Goal: Task Accomplishment & Management: Use online tool/utility

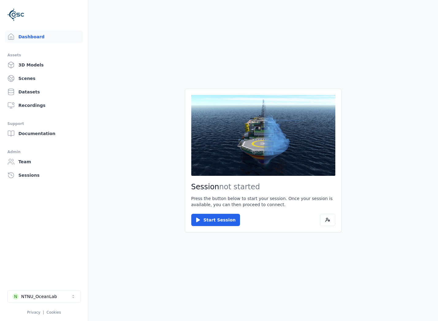
click at [61, 288] on li "N NTNU_OceanLab Privacy | Cookies" at bounding box center [44, 303] width 88 height 34
click at [61, 295] on button "N NTNU_OceanLab" at bounding box center [44, 297] width 74 height 12
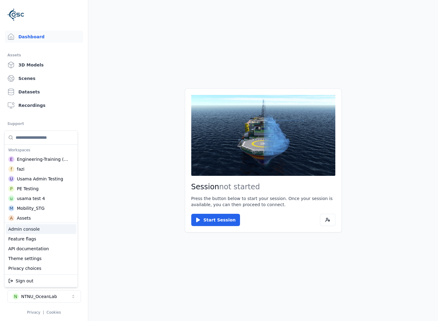
click at [55, 231] on div "Admin console" at bounding box center [41, 229] width 71 height 10
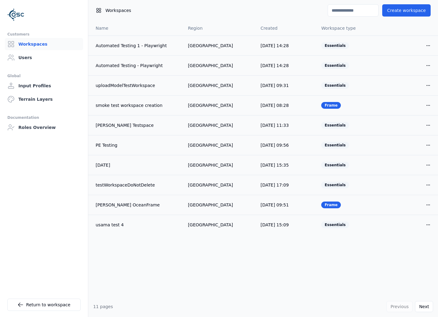
click at [415, 305] on div "Previous Next" at bounding box center [410, 306] width 47 height 11
click at [420, 309] on button "Next" at bounding box center [424, 306] width 18 height 11
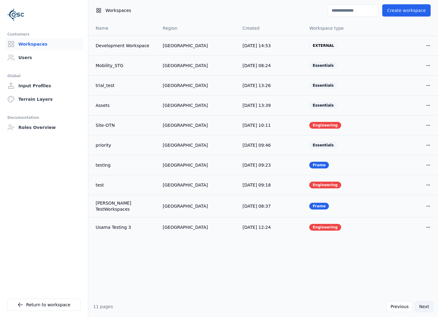
click at [420, 309] on button "Next" at bounding box center [424, 306] width 18 height 11
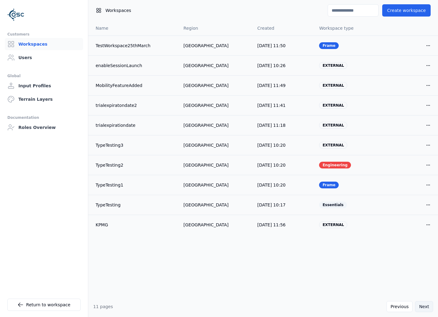
click at [421, 309] on button "Next" at bounding box center [424, 306] width 18 height 11
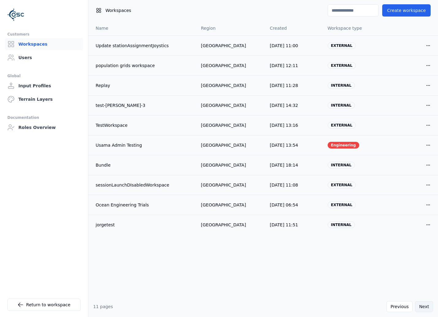
click at [421, 309] on button "Next" at bounding box center [424, 306] width 18 height 11
click at [422, 309] on button "Next" at bounding box center [424, 306] width 18 height 11
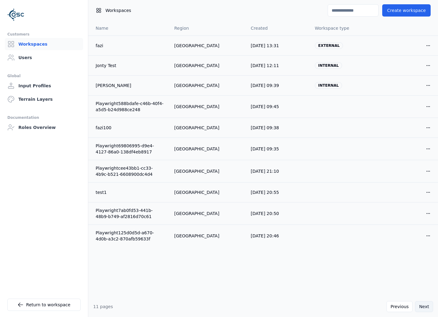
click at [422, 309] on button "Next" at bounding box center [424, 306] width 18 height 11
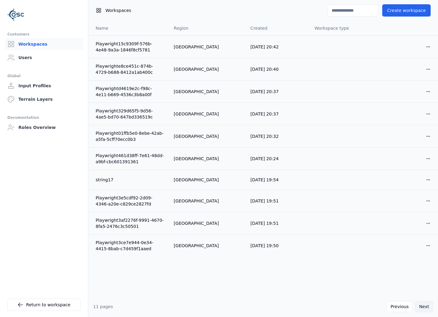
click at [422, 309] on button "Next" at bounding box center [424, 306] width 18 height 11
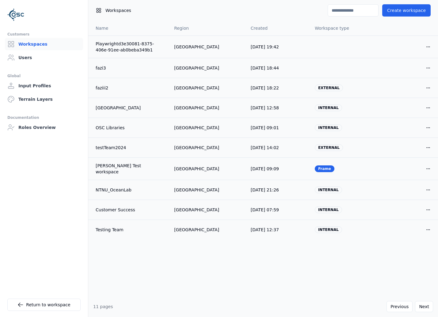
click at [35, 73] on div "Global" at bounding box center [43, 75] width 73 height 7
click at [39, 60] on link "Users" at bounding box center [44, 58] width 78 height 12
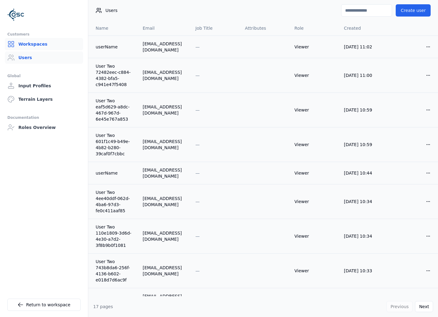
click at [39, 44] on link "Workspaces" at bounding box center [44, 44] width 78 height 12
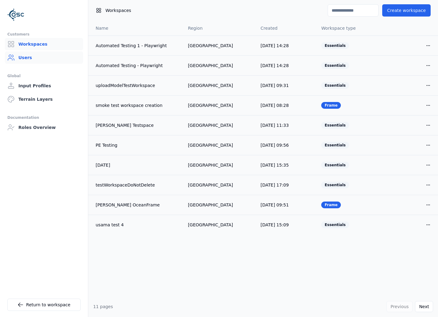
click at [36, 60] on link "Users" at bounding box center [44, 58] width 78 height 12
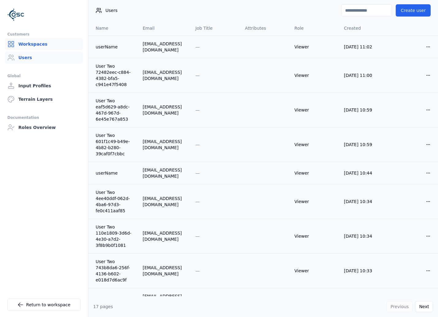
click at [35, 44] on link "Workspaces" at bounding box center [44, 44] width 78 height 12
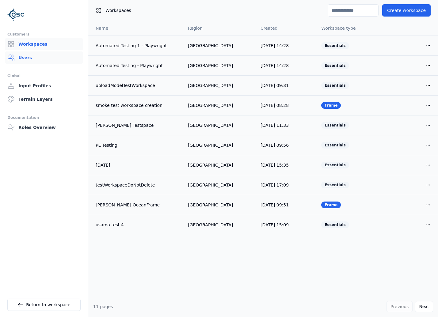
click at [21, 55] on link "Users" at bounding box center [44, 58] width 78 height 12
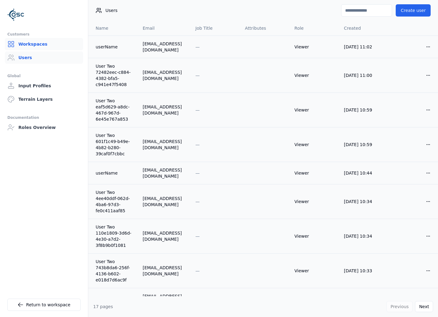
click at [18, 44] on link "Workspaces" at bounding box center [44, 44] width 78 height 12
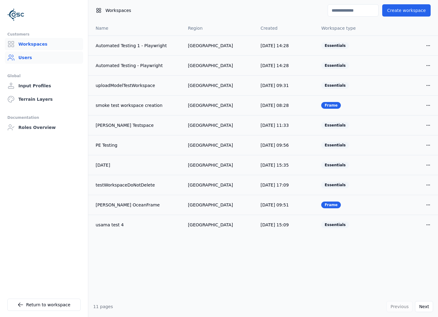
click at [20, 54] on link "Users" at bounding box center [44, 58] width 78 height 12
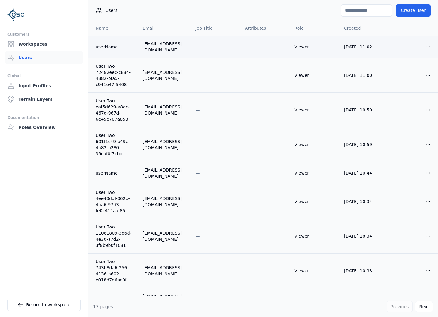
click at [119, 46] on div "userName" at bounding box center [114, 47] width 37 height 6
click at [25, 16] on div at bounding box center [43, 15] width 73 height 20
click at [15, 16] on img at bounding box center [15, 14] width 17 height 17
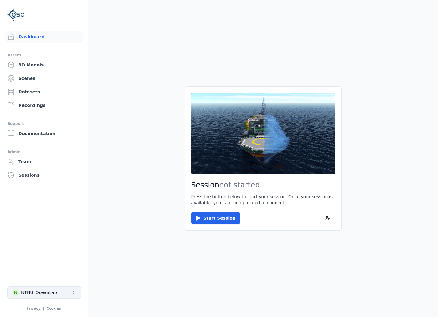
click at [59, 295] on button "N NTNU_OceanLab" at bounding box center [44, 293] width 74 height 12
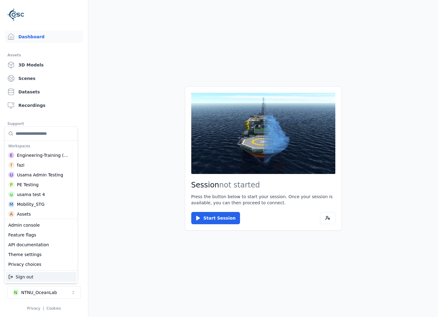
click at [59, 295] on html "Support Dashboard Assets 3D Models Scenes Datasets Recordings Support Documenta…" at bounding box center [219, 158] width 438 height 317
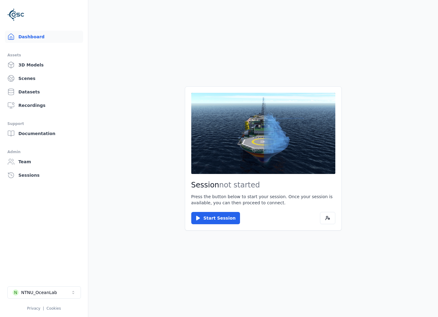
click at [51, 36] on link "Dashboard" at bounding box center [44, 37] width 78 height 12
click at [77, 297] on button "N NTNU_OceanLab" at bounding box center [44, 293] width 74 height 12
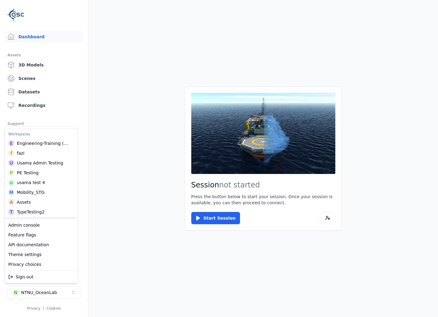
scroll to position [84, 0]
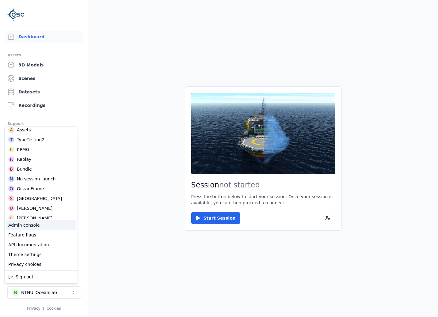
click at [155, 230] on html "Support Dashboard Assets 3D Models Scenes Datasets Recordings Support Documenta…" at bounding box center [219, 158] width 438 height 317
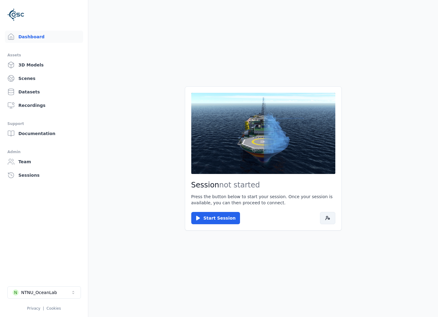
click at [323, 217] on button at bounding box center [327, 218] width 15 height 12
click at [61, 288] on button "N NTNU_OceanLab" at bounding box center [44, 293] width 74 height 12
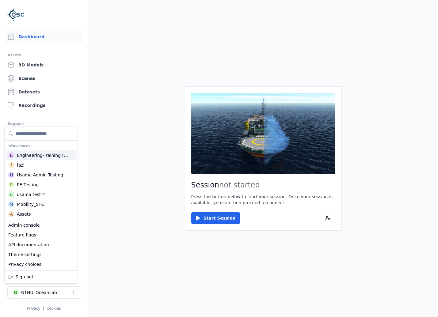
click at [25, 156] on div "Engineering-Training (SSO Staging)" at bounding box center [44, 155] width 54 height 6
click at [201, 220] on html "Support Dashboard Assets 3D Models Scenes Datasets Recordings Support Documenta…" at bounding box center [219, 158] width 438 height 317
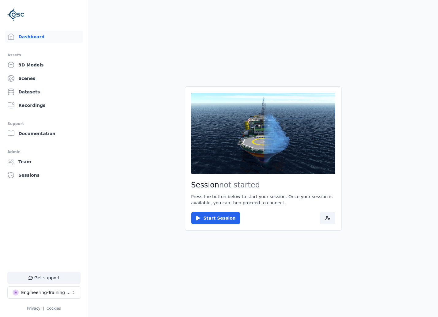
click at [326, 217] on icon at bounding box center [327, 218] width 5 height 5
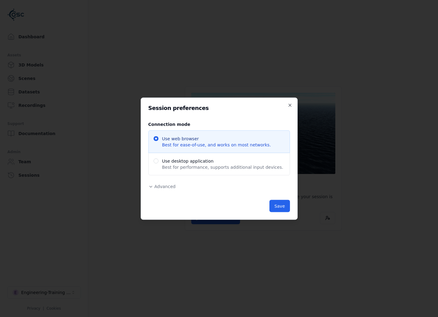
click at [166, 187] on span "Advanced" at bounding box center [165, 186] width 21 height 5
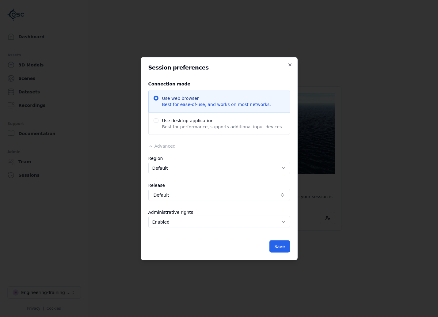
click at [189, 170] on body "Dashboard Assets 3D Models Scenes Datasets Recordings Support Documentation Adm…" at bounding box center [219, 158] width 438 height 317
drag, startPoint x: 191, startPoint y: 189, endPoint x: 191, endPoint y: 192, distance: 3.4
click at [191, 189] on button "Default" at bounding box center [219, 195] width 142 height 12
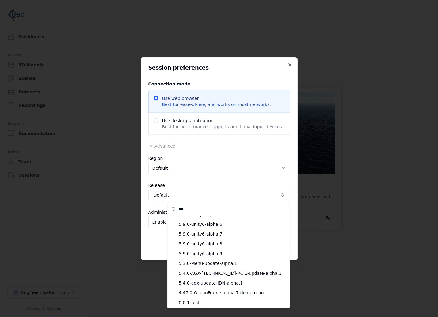
scroll to position [40, 0]
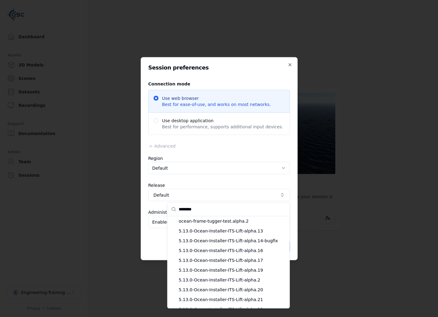
type input "*********"
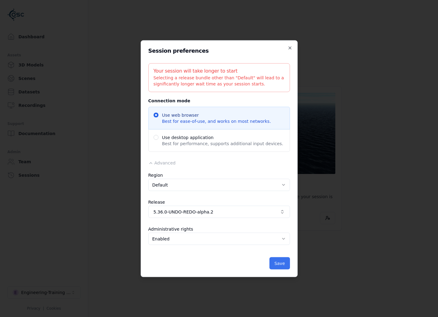
click at [283, 266] on button "Save" at bounding box center [279, 263] width 20 height 12
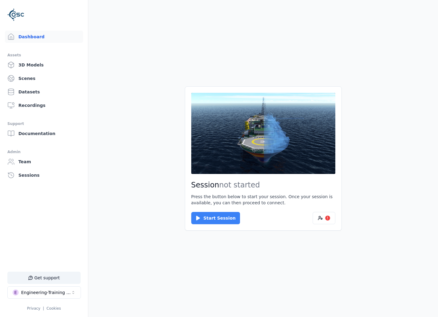
click at [228, 219] on button "Start Session" at bounding box center [215, 218] width 49 height 12
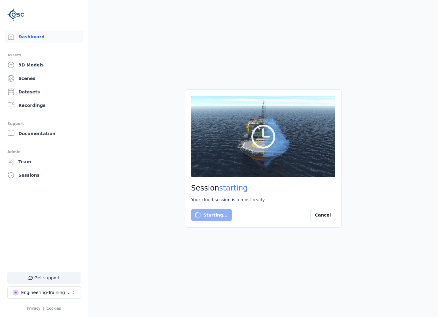
click at [124, 197] on main "Session starting Your cloud session is almost ready. Starting… Cancel" at bounding box center [263, 158] width 350 height 317
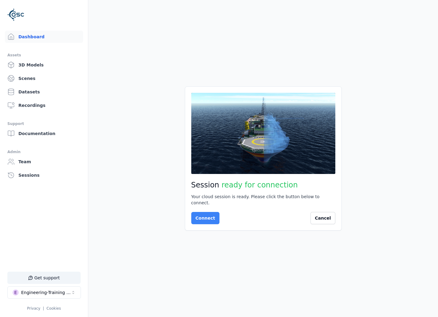
click at [197, 214] on button "Connect" at bounding box center [205, 218] width 28 height 12
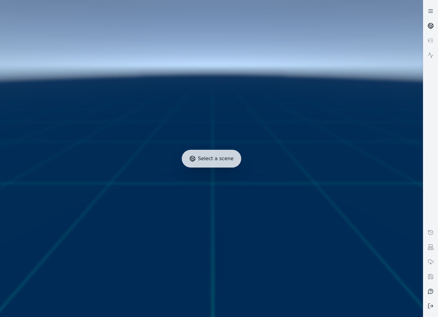
click at [430, 27] on icon at bounding box center [429, 26] width 2 height 3
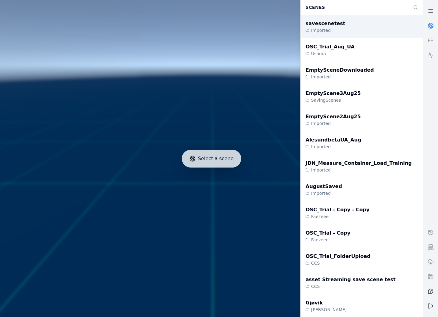
click at [390, 25] on div "savescenetest Imported" at bounding box center [362, 26] width 122 height 23
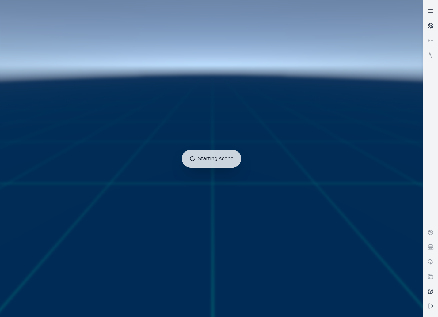
click at [431, 13] on icon at bounding box center [431, 11] width 6 height 6
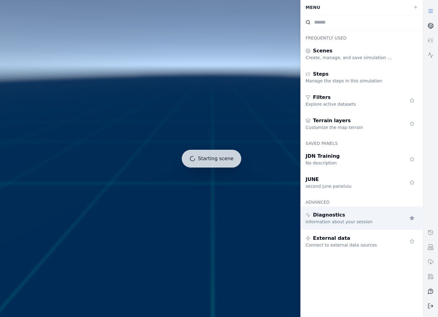
click at [390, 217] on div "Diagnostics" at bounding box center [350, 215] width 88 height 7
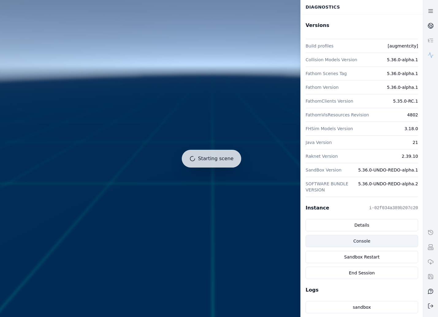
click at [386, 246] on link "Console" at bounding box center [362, 241] width 113 height 12
click at [332, 240] on link "Console" at bounding box center [362, 241] width 113 height 12
click at [387, 243] on link "Console" at bounding box center [362, 241] width 113 height 12
click at [397, 242] on link "Console" at bounding box center [362, 241] width 113 height 12
click at [362, 242] on link "Console" at bounding box center [362, 241] width 113 height 12
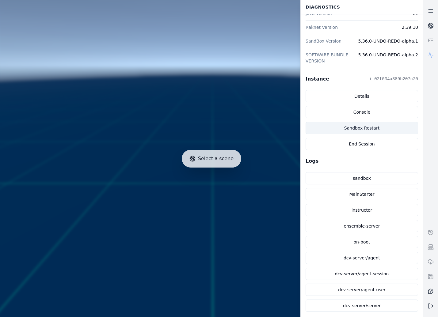
scroll to position [131, 0]
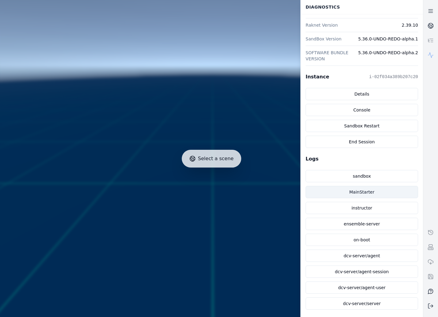
click at [357, 193] on link "MainStarter" at bounding box center [362, 192] width 113 height 12
